Goal: Information Seeking & Learning: Learn about a topic

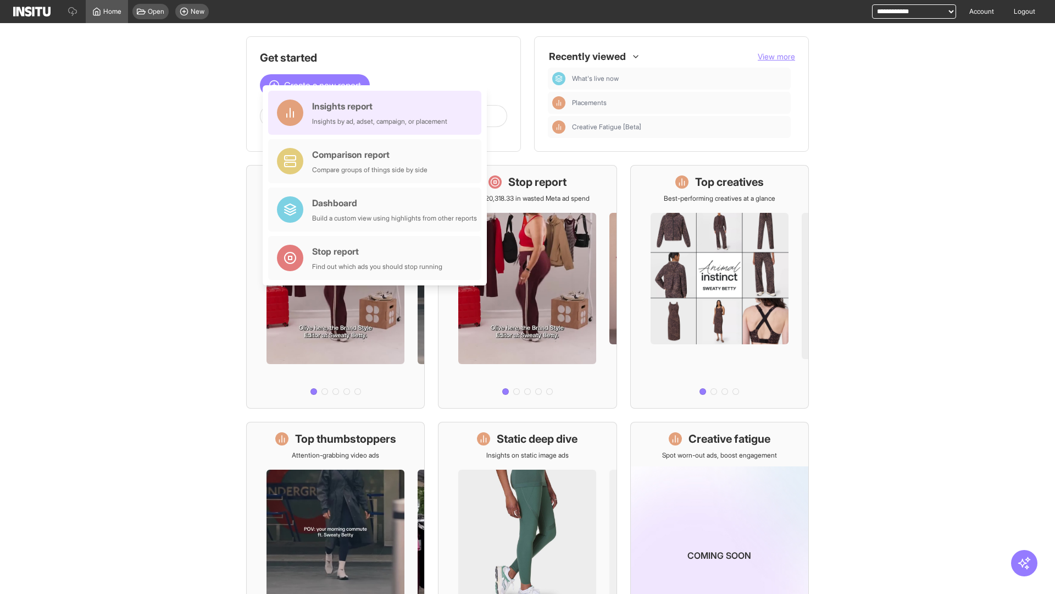
click at [378, 113] on div "Insights report Insights by ad, adset, campaign, or placement" at bounding box center [379, 112] width 135 height 26
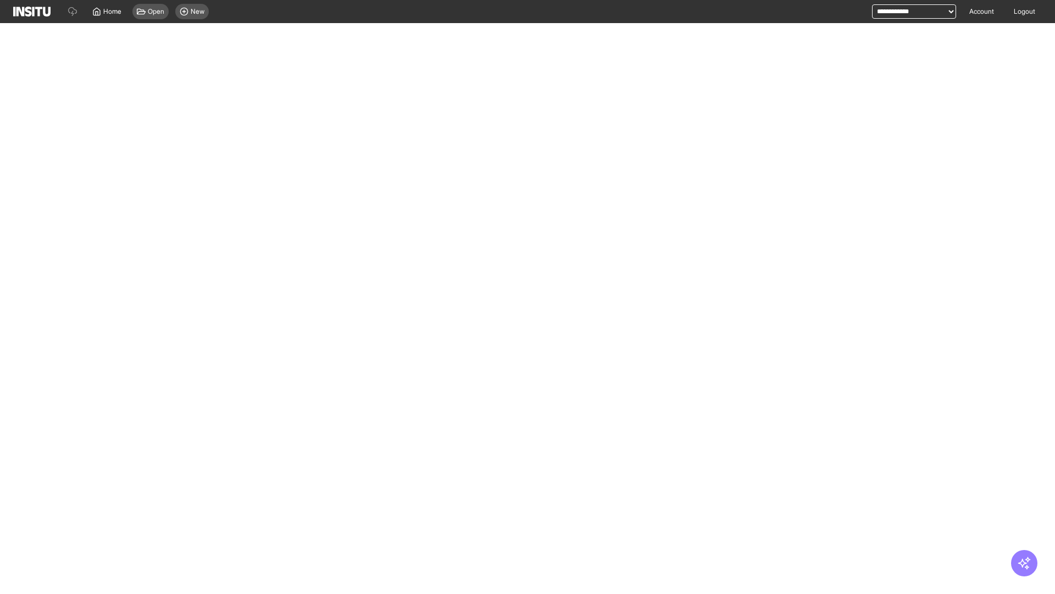
select select "**"
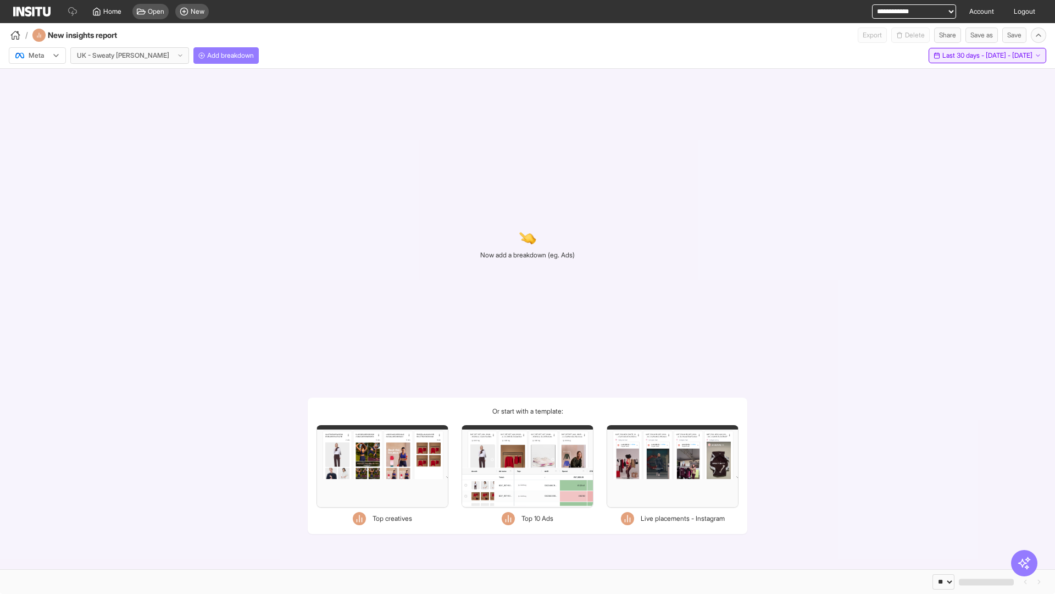
click at [964, 56] on span "Last 30 days - [DATE] - [DATE]" at bounding box center [988, 55] width 90 height 9
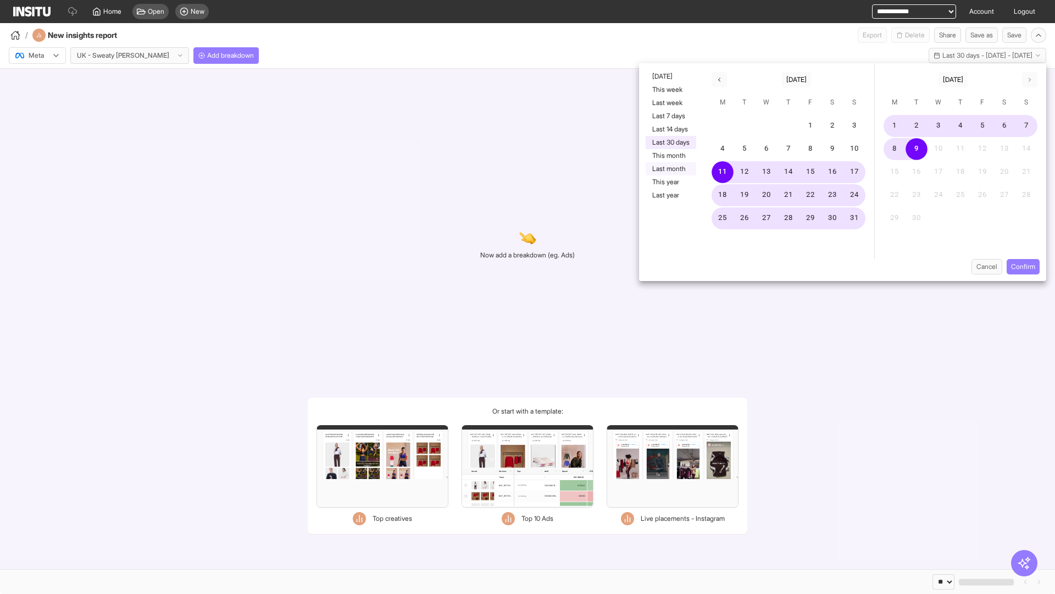
click at [670, 169] on button "Last month" at bounding box center [671, 168] width 51 height 13
